Goal: Obtain resource: Download file/media

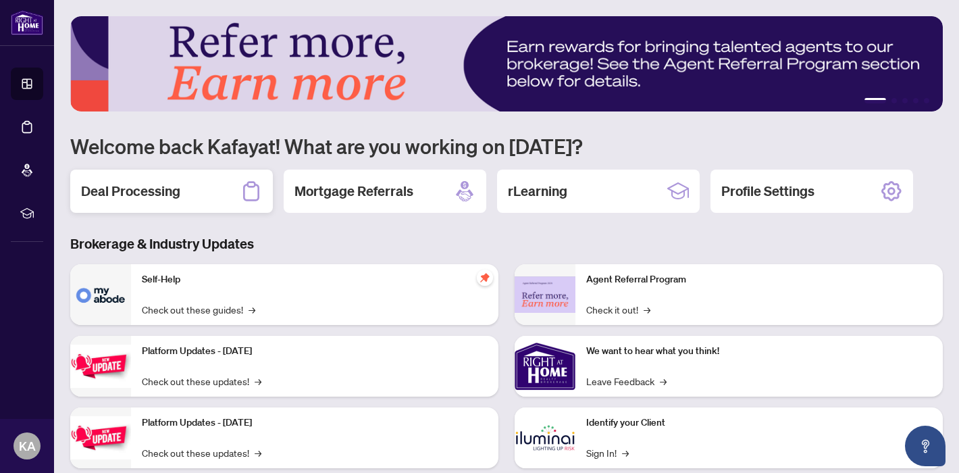
click at [161, 189] on h2 "Deal Processing" at bounding box center [130, 191] width 99 height 19
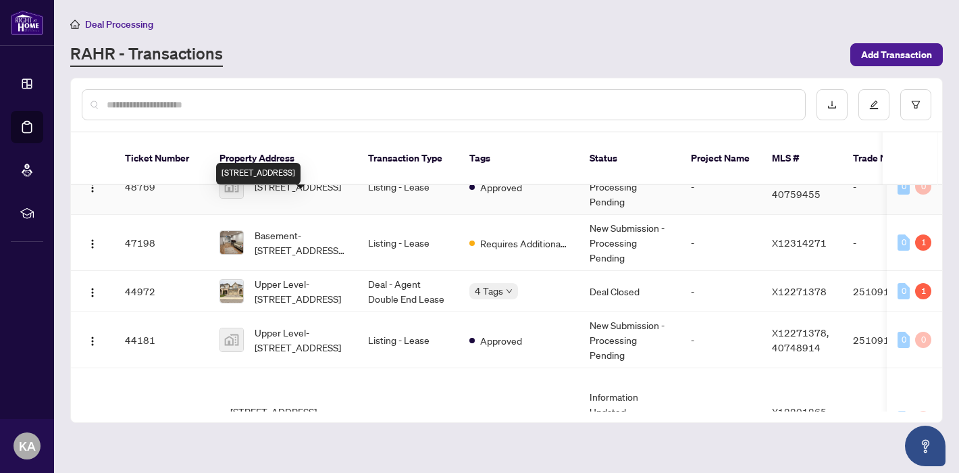
scroll to position [73, 0]
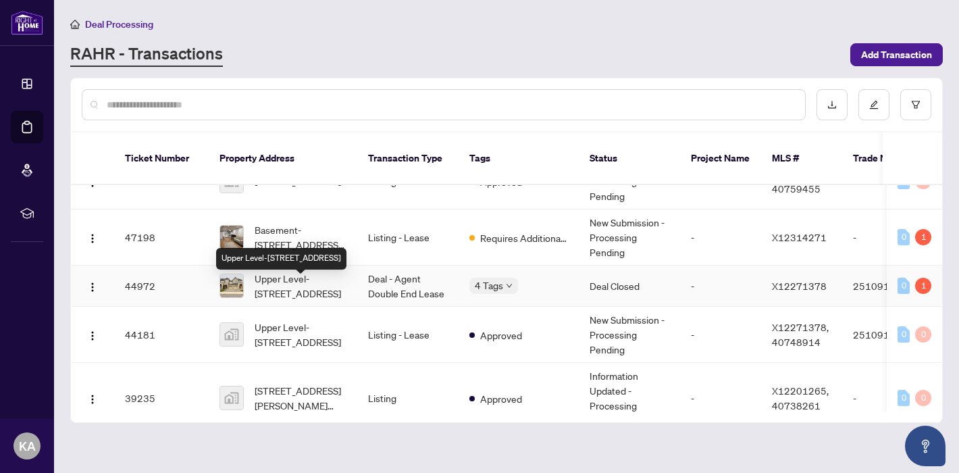
click at [317, 297] on span "Upper Level-[STREET_ADDRESS]" at bounding box center [301, 286] width 92 height 30
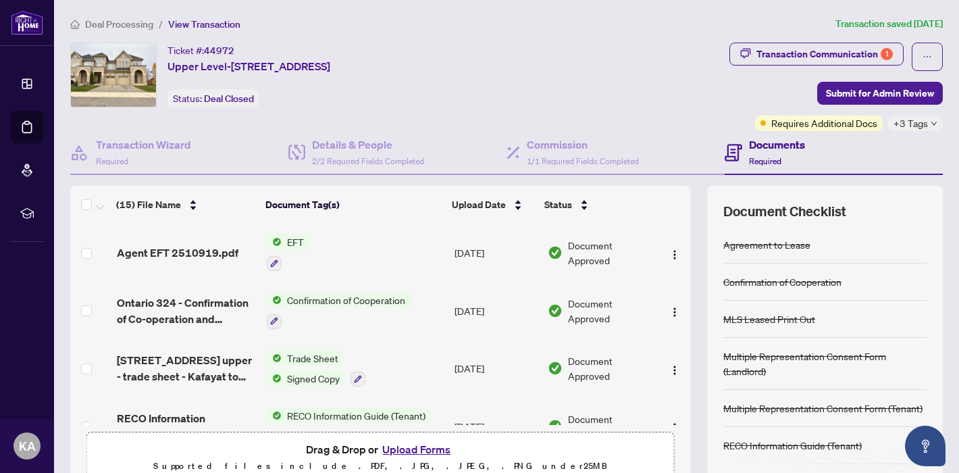
click at [104, 26] on span "Deal Processing" at bounding box center [119, 24] width 68 height 12
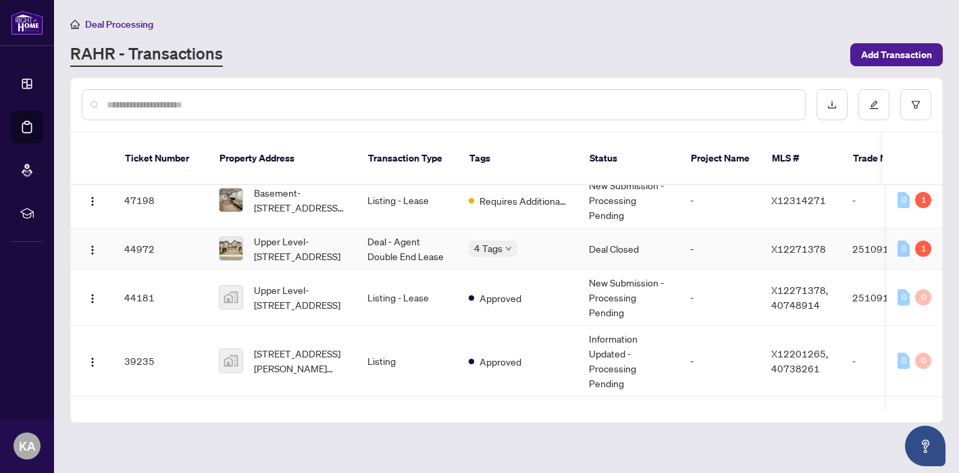
scroll to position [0, 1]
click at [290, 312] on span "Upper Level-[STREET_ADDRESS]" at bounding box center [300, 297] width 92 height 30
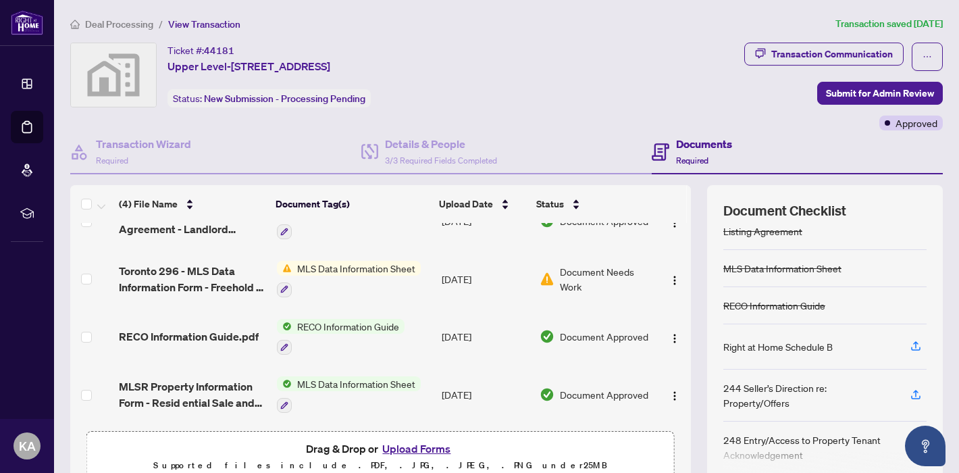
scroll to position [11, 0]
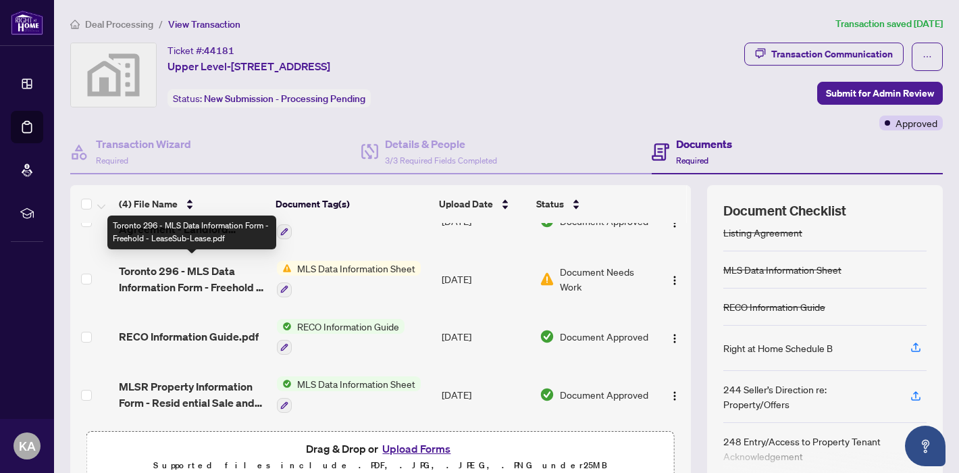
click at [200, 264] on span "Toronto 296 - MLS Data Information Form - Freehold - LeaseSub-Lease.pdf" at bounding box center [192, 279] width 147 height 32
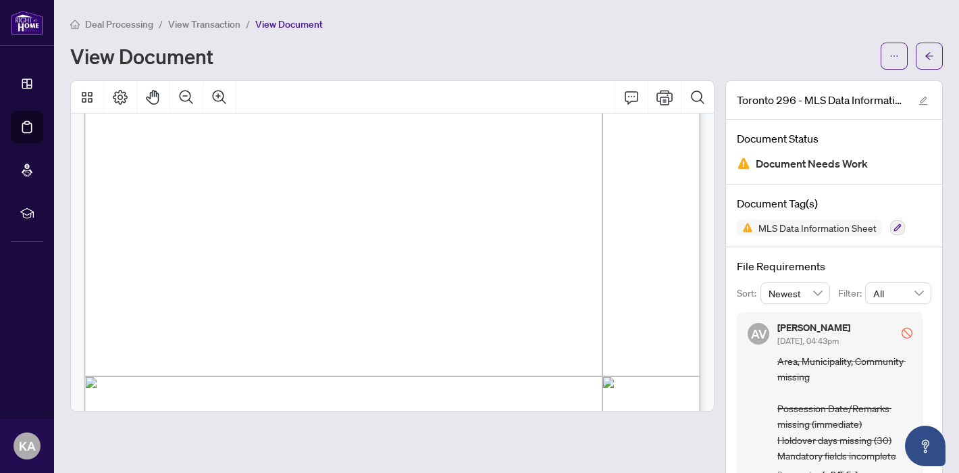
scroll to position [271, 0]
click at [932, 57] on icon "arrow-left" at bounding box center [928, 55] width 9 height 9
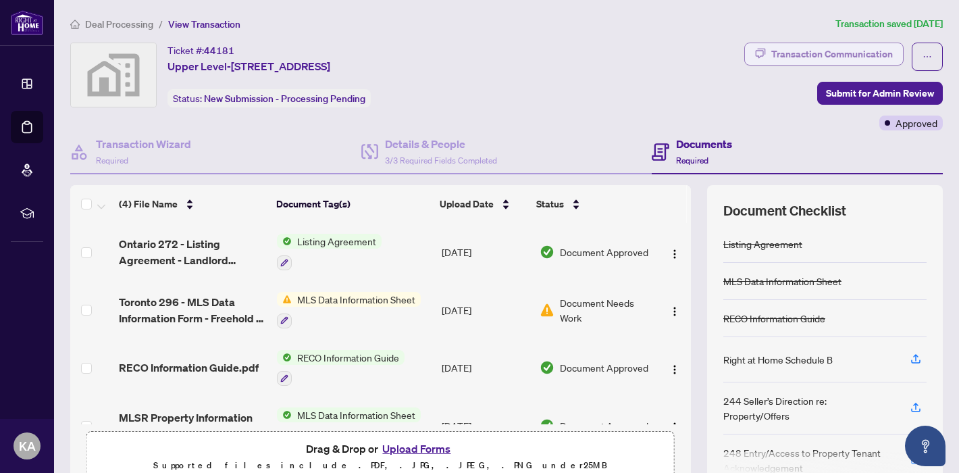
click at [857, 56] on div "Transaction Communication" at bounding box center [832, 54] width 122 height 22
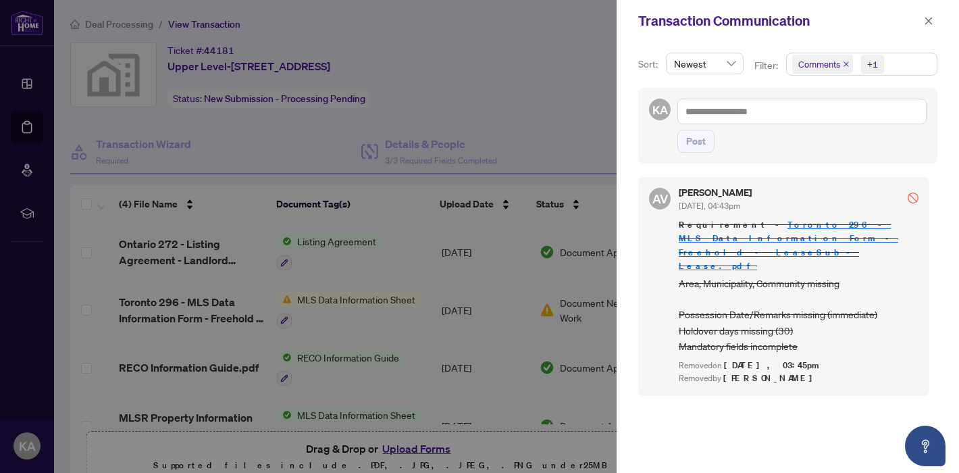
scroll to position [3, 0]
click at [315, 322] on div at bounding box center [479, 236] width 959 height 473
click at [928, 22] on icon "close" at bounding box center [928, 20] width 7 height 7
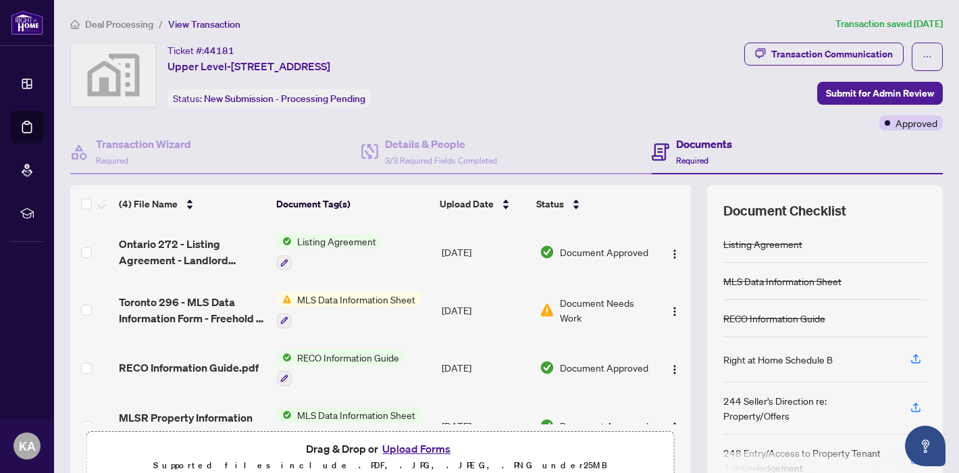
click at [599, 311] on span "Document Needs Work" at bounding box center [605, 310] width 91 height 30
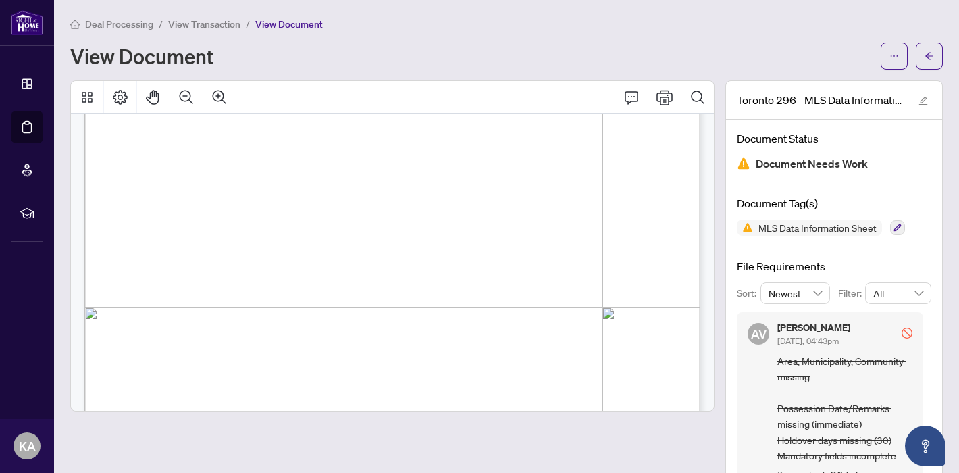
scroll to position [333, 0]
click at [893, 55] on icon "ellipsis" at bounding box center [893, 55] width 9 height 9
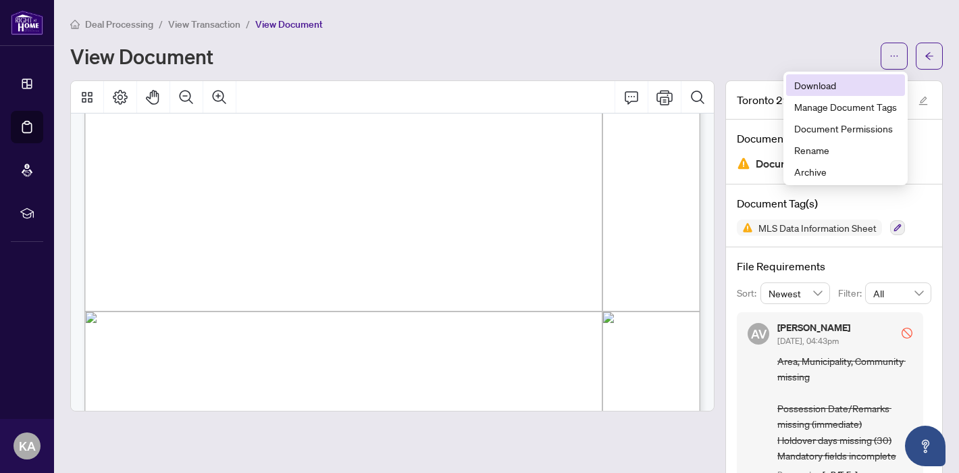
click at [820, 82] on span "Download" at bounding box center [845, 85] width 103 height 15
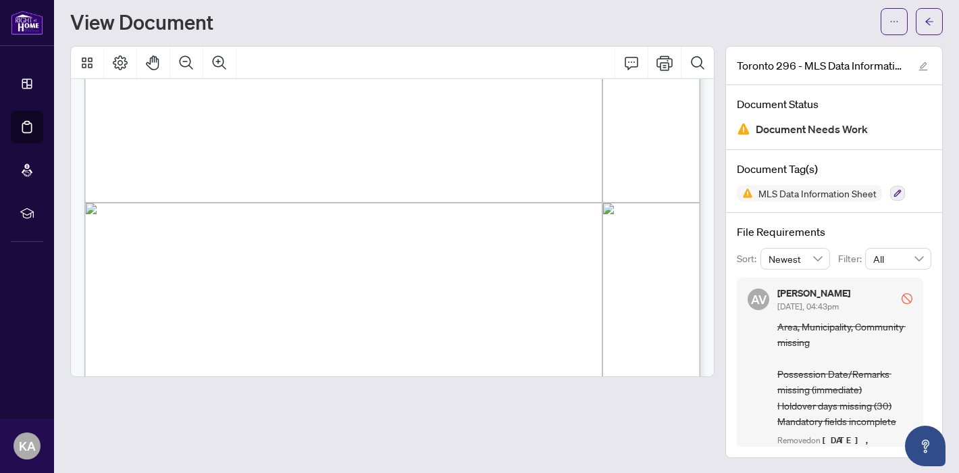
scroll to position [0, 0]
click at [904, 296] on icon "stop" at bounding box center [906, 298] width 11 height 11
click at [928, 22] on icon "arrow-left" at bounding box center [928, 21] width 9 height 9
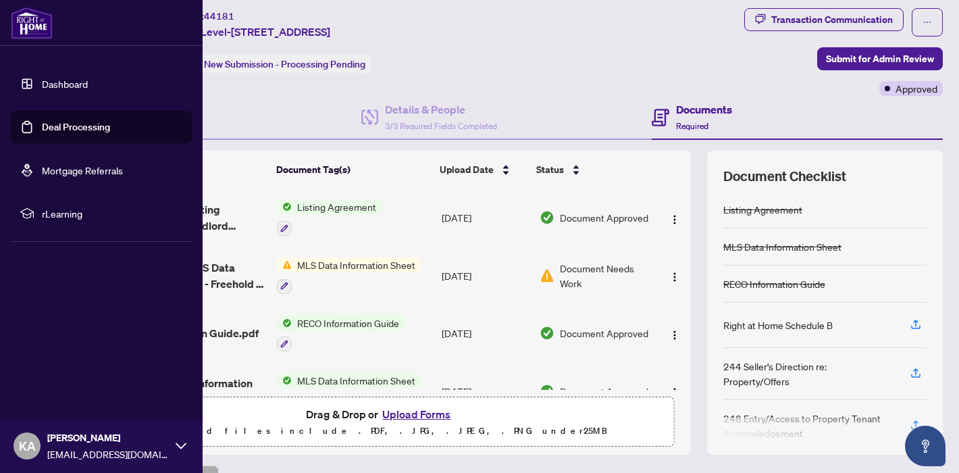
click at [42, 81] on link "Dashboard" at bounding box center [65, 84] width 46 height 12
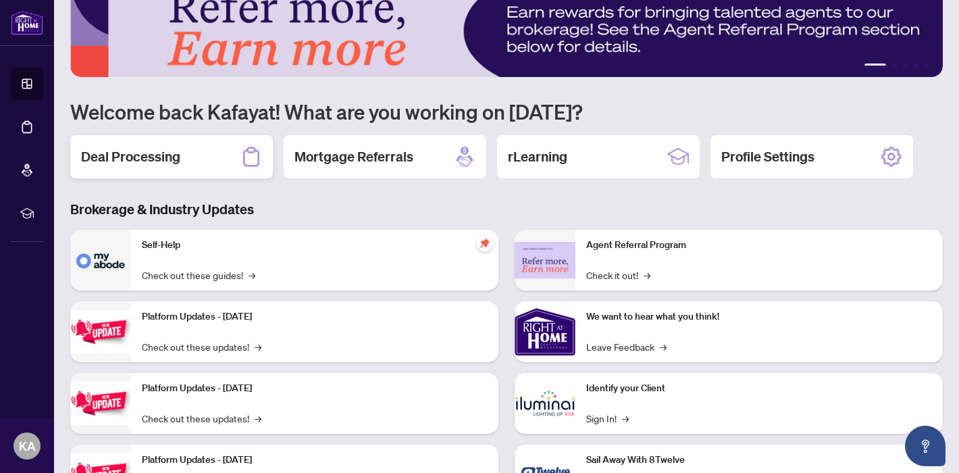
click at [184, 163] on div "Deal Processing" at bounding box center [171, 156] width 203 height 43
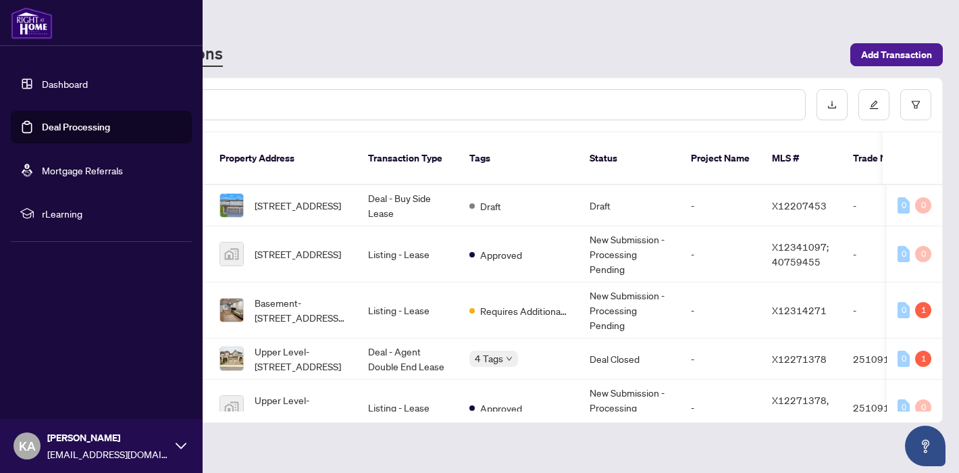
click at [42, 82] on link "Dashboard" at bounding box center [65, 84] width 46 height 12
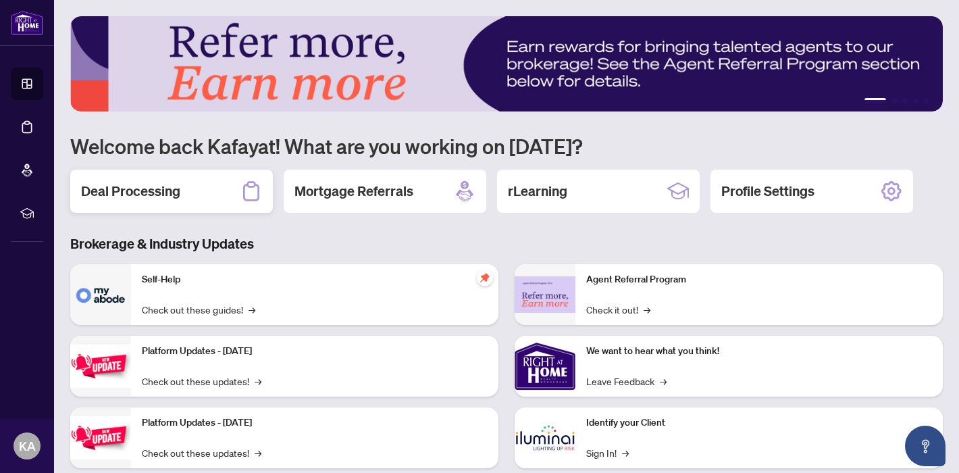
click at [171, 198] on h2 "Deal Processing" at bounding box center [130, 191] width 99 height 19
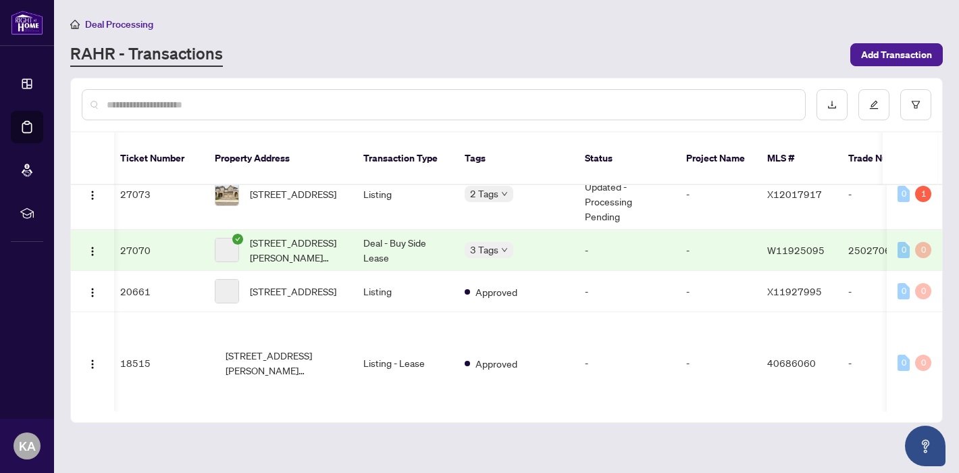
scroll to position [625, 5]
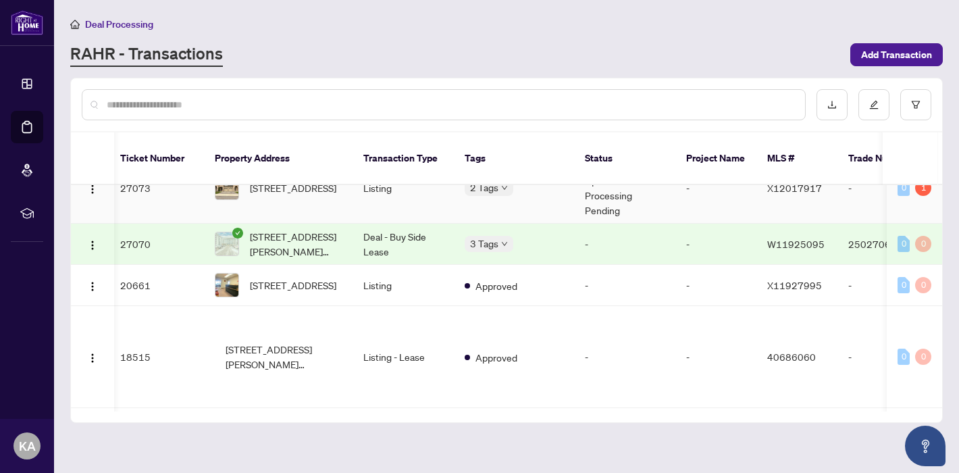
click at [411, 223] on td "Listing" at bounding box center [402, 188] width 101 height 71
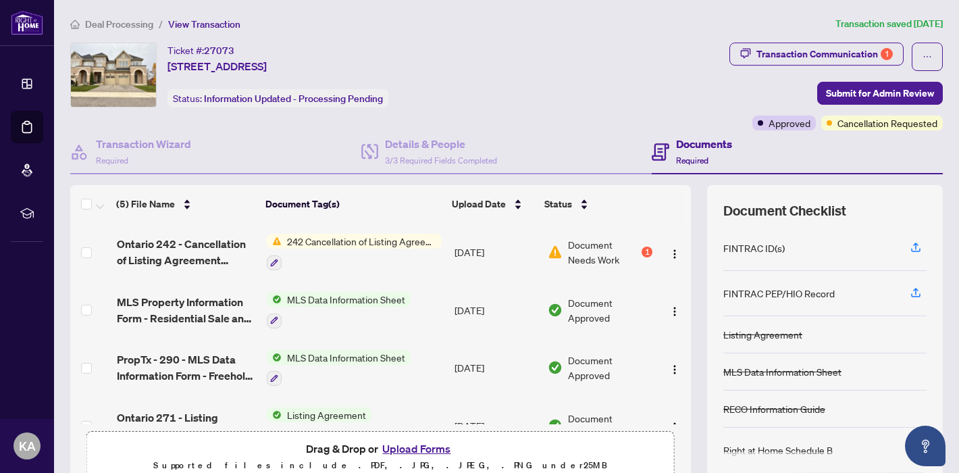
click at [368, 243] on span "242 Cancellation of Listing Agreement - Authority to Offer for Sale" at bounding box center [362, 241] width 160 height 15
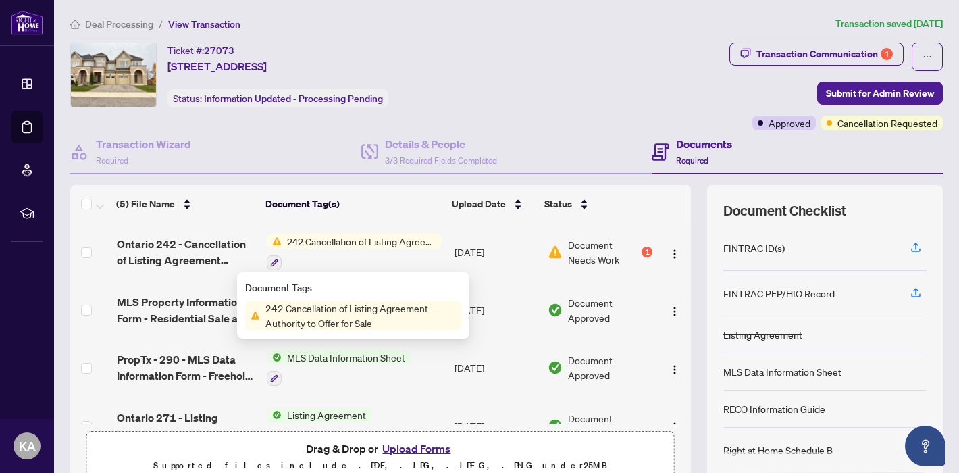
click at [581, 253] on span "Document Needs Work" at bounding box center [604, 252] width 72 height 30
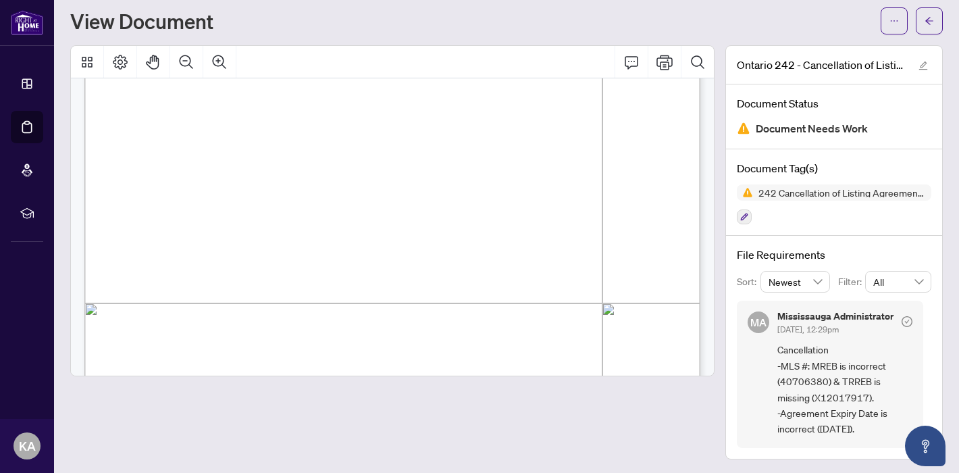
drag, startPoint x: 820, startPoint y: 424, endPoint x: 886, endPoint y: 426, distance: 65.5
click at [886, 426] on span "Cancellation -MLS #: MREB is incorrect (40706380) & TRREB is missing (X12017917…" at bounding box center [844, 389] width 135 height 95
copy span "[DATE]"
click at [899, 25] on button "button" at bounding box center [893, 20] width 27 height 27
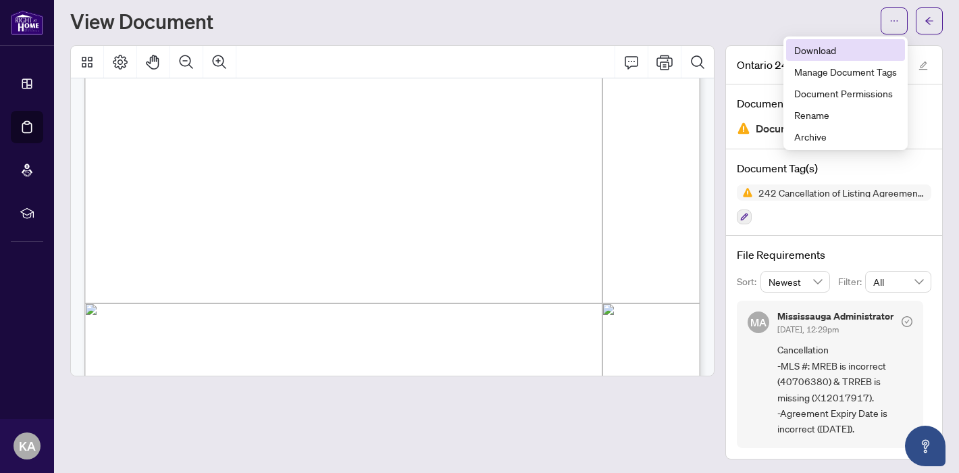
click at [809, 53] on span "Download" at bounding box center [845, 50] width 103 height 15
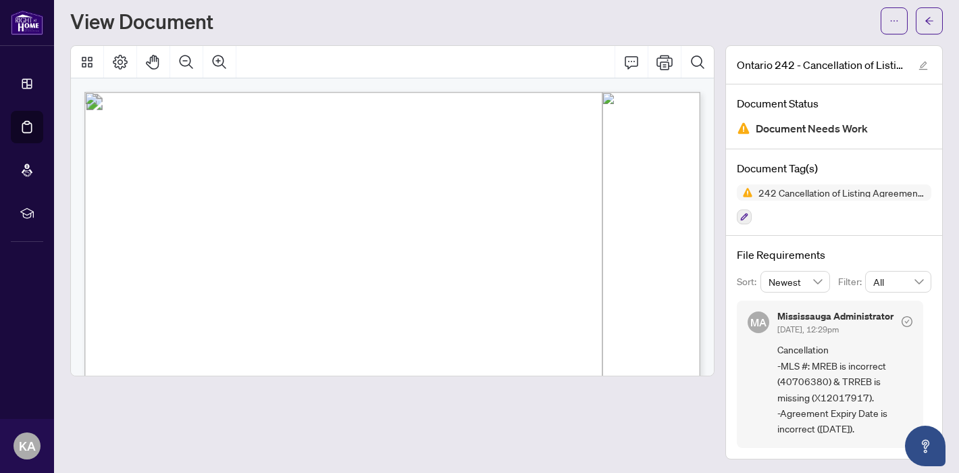
drag, startPoint x: 350, startPoint y: 284, endPoint x: 303, endPoint y: 288, distance: 46.8
click at [303, 288] on span "40660107" at bounding box center [322, 285] width 40 height 9
click at [302, 287] on span "40660107" at bounding box center [322, 285] width 40 height 9
drag, startPoint x: 302, startPoint y: 287, endPoint x: 344, endPoint y: 284, distance: 41.3
click at [342, 284] on span "40660107" at bounding box center [322, 285] width 40 height 9
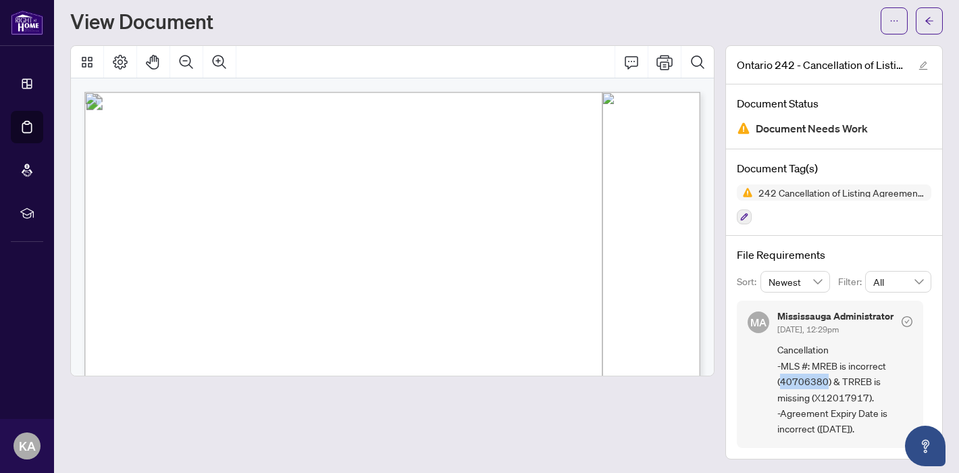
drag, startPoint x: 780, startPoint y: 380, endPoint x: 826, endPoint y: 380, distance: 45.2
click at [826, 380] on span "Cancellation -MLS #: MREB is incorrect (40706380) & TRREB is missing (X12017917…" at bounding box center [844, 389] width 135 height 95
copy span "40706380"
drag, startPoint x: 817, startPoint y: 396, endPoint x: 867, endPoint y: 396, distance: 50.6
click at [867, 396] on span "Cancellation -MLS #: MREB is incorrect (40706380) & TRREB is missing (X12017917…" at bounding box center [844, 389] width 135 height 95
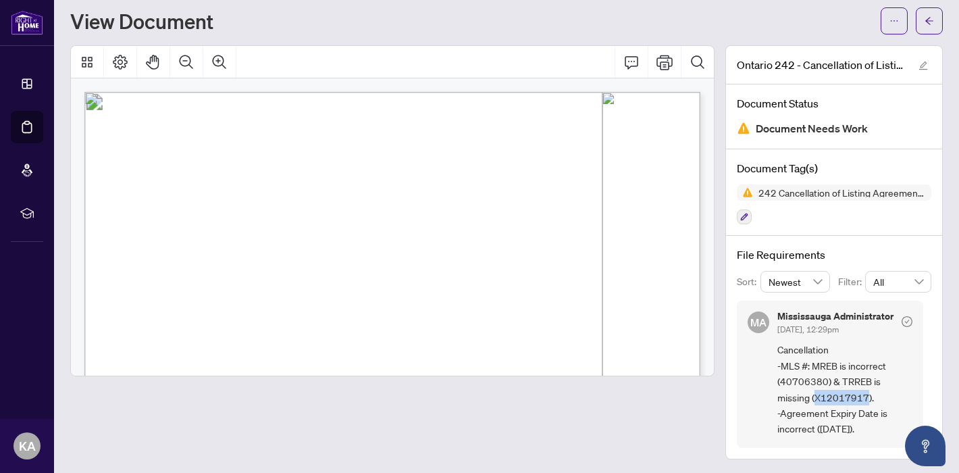
copy span "X12017917"
